Goal: Navigation & Orientation: Find specific page/section

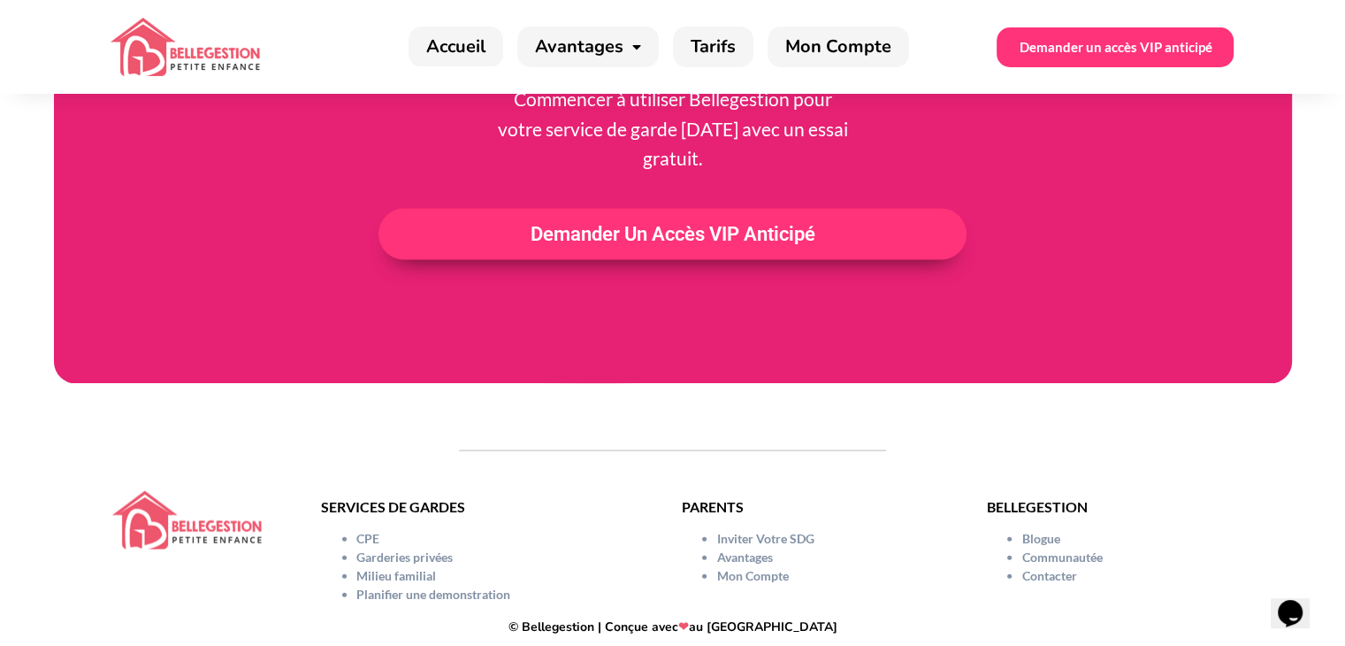
scroll to position [3724, 0]
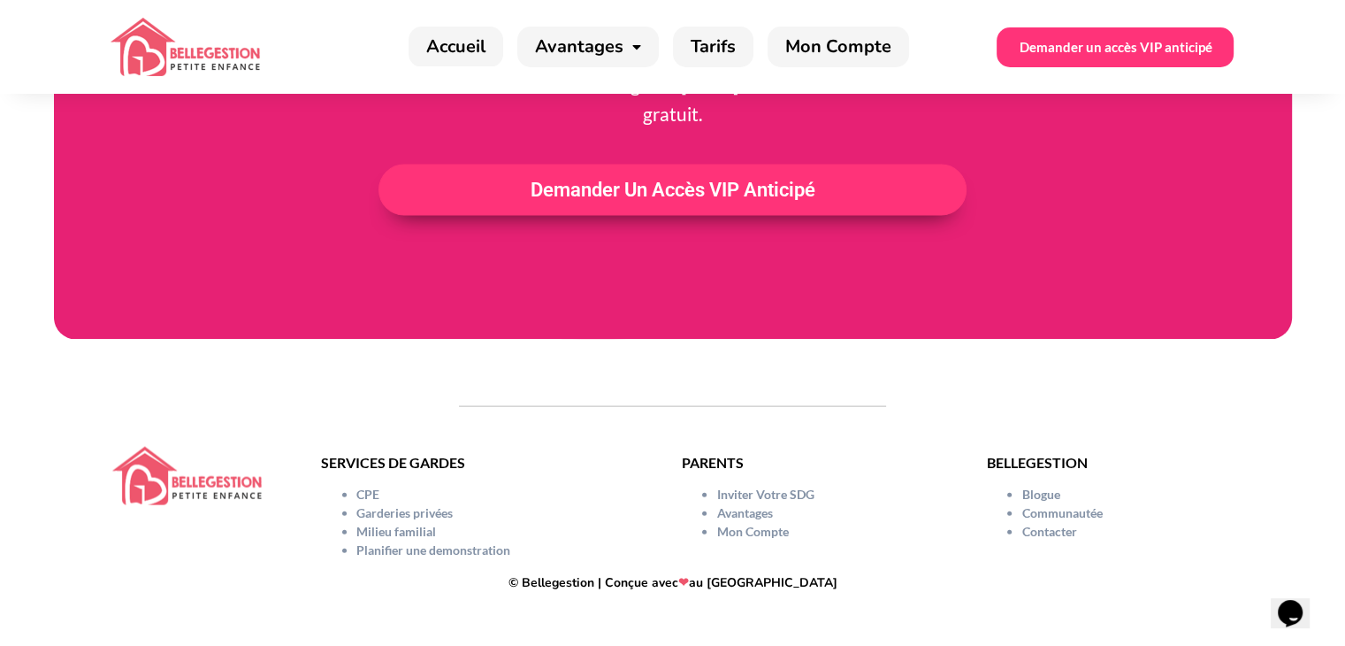
click at [173, 476] on img at bounding box center [186, 476] width 149 height 58
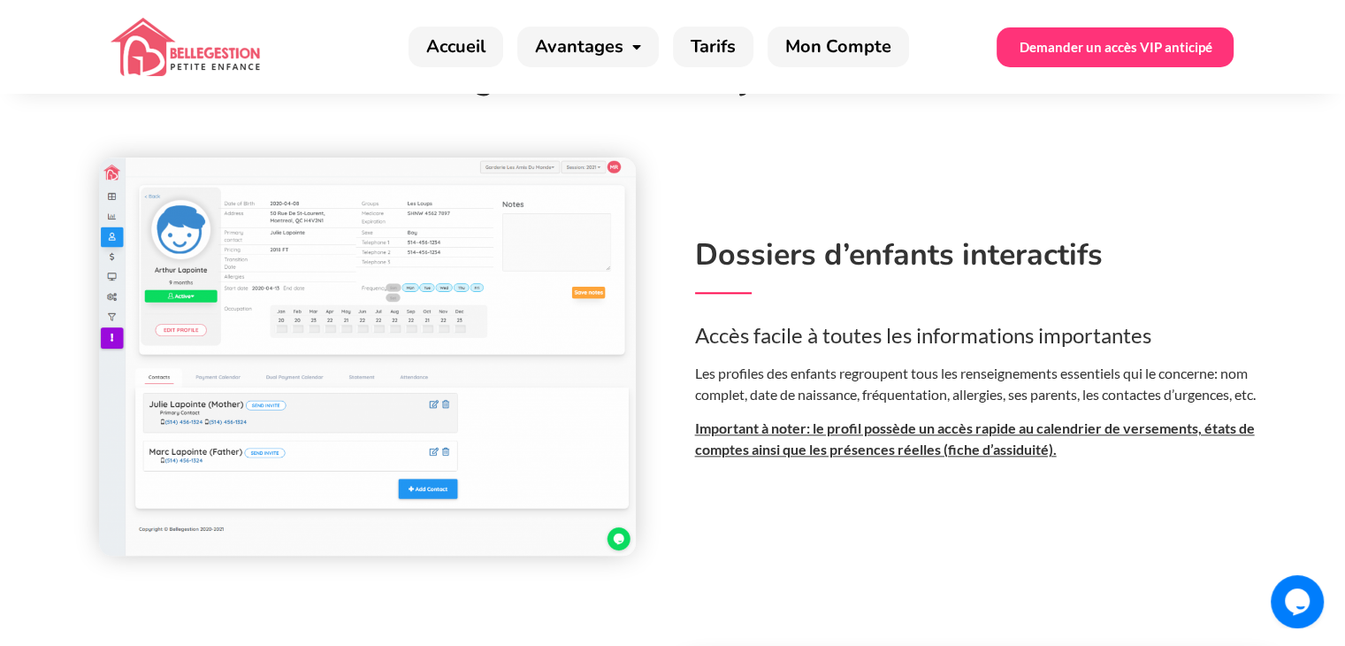
scroll to position [1946, 0]
